Goal: Task Accomplishment & Management: Manage account settings

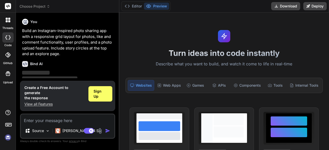
scroll to position [44, 0]
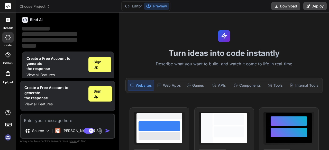
click at [8, 76] on icon at bounding box center [8, 74] width 6 height 6
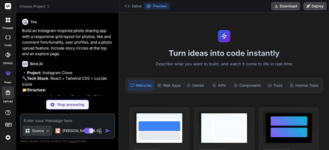
click at [42, 130] on p "Source" at bounding box center [38, 131] width 12 height 5
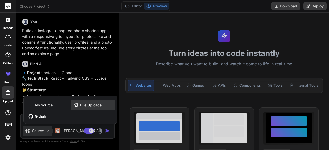
click at [89, 105] on span "File Uploads" at bounding box center [91, 105] width 22 height 5
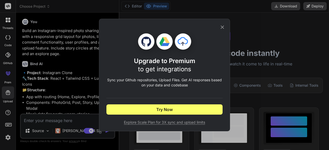
click at [223, 27] on icon at bounding box center [223, 27] width 6 height 6
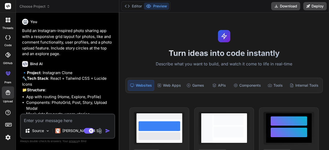
click at [8, 139] on img at bounding box center [8, 138] width 9 height 9
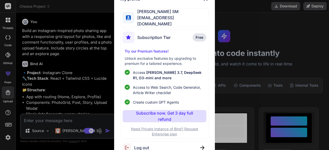
click at [185, 19] on span "smsakthivelsm@gmail.com" at bounding box center [171, 21] width 74 height 12
click at [153, 146] on div "Log out" at bounding box center [164, 147] width 88 height 13
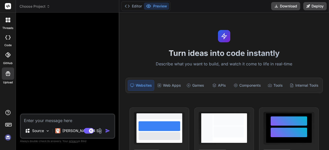
type textarea "x"
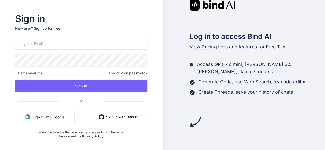
click at [51, 120] on button "Sign in with Google" at bounding box center [44, 117] width 59 height 12
